Goal: Download file/media

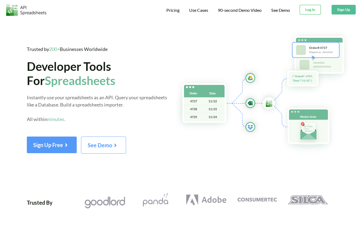
click at [312, 9] on button "Log In" at bounding box center [309, 10] width 21 height 10
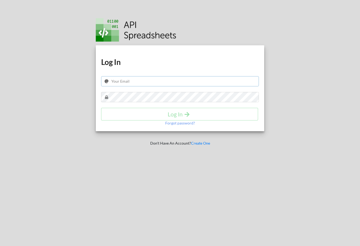
paste input "marketing@zygal.io"
click at [157, 82] on input "marketing@zygal.io" at bounding box center [180, 81] width 158 height 10
type input "marketing@zygal.io"
click at [154, 112] on h4 "Log In" at bounding box center [180, 114] width 146 height 7
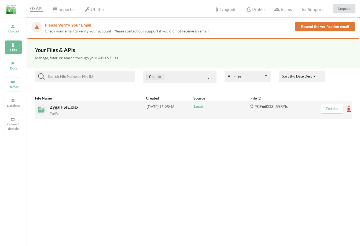
click at [57, 107] on span "Zygal FSIE.xlsx" at bounding box center [65, 106] width 30 height 5
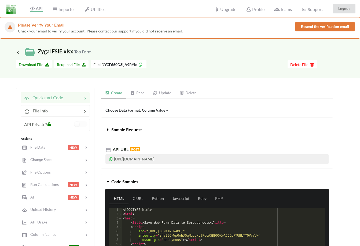
click at [32, 63] on span "Download File" at bounding box center [34, 64] width 31 height 5
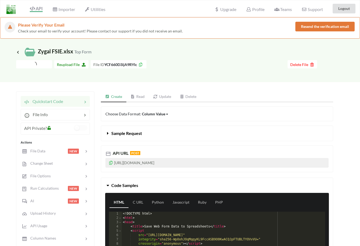
scroll to position [20, 0]
